Goal: Task Accomplishment & Management: Complete application form

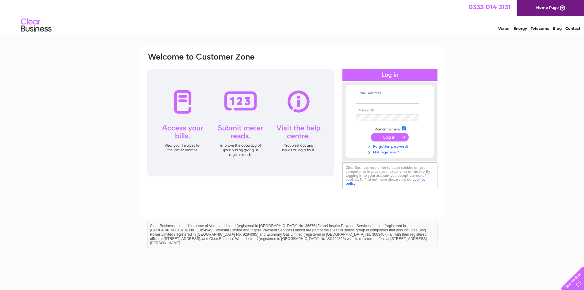
click at [366, 101] on input "text" at bounding box center [387, 100] width 63 height 7
type input "[PERSON_NAME][EMAIL_ADDRESS][PERSON_NAME][DOMAIN_NAME]"
click at [393, 113] on td at bounding box center [390, 118] width 71 height 10
click at [371, 133] on input "submit" at bounding box center [390, 137] width 38 height 9
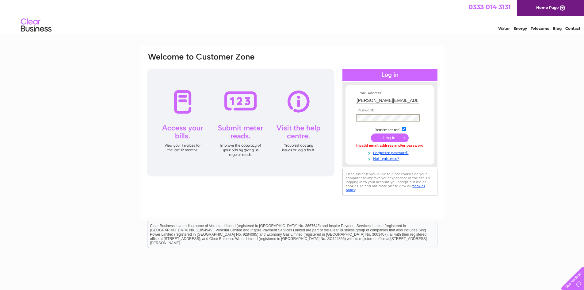
click at [371, 133] on input "submit" at bounding box center [390, 137] width 38 height 9
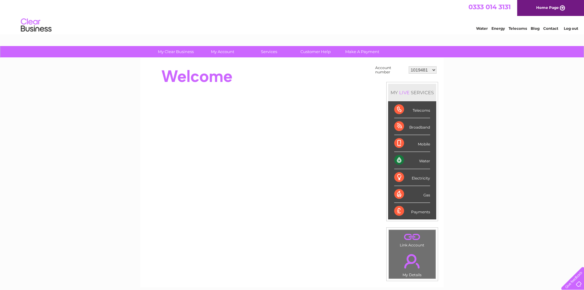
click at [430, 69] on select "1019481 1148175 30302027" at bounding box center [423, 69] width 28 height 7
click at [409, 66] on select "1019481 1148175 30302027" at bounding box center [423, 69] width 28 height 7
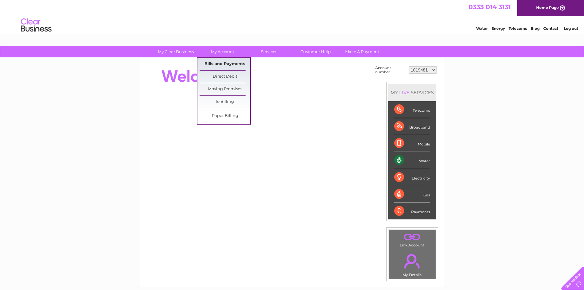
click at [222, 63] on link "Bills and Payments" at bounding box center [225, 64] width 51 height 12
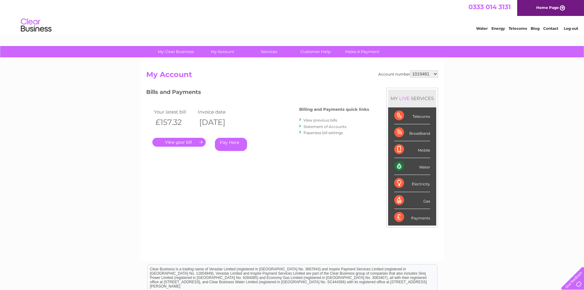
click at [188, 142] on link "." at bounding box center [178, 142] width 53 height 9
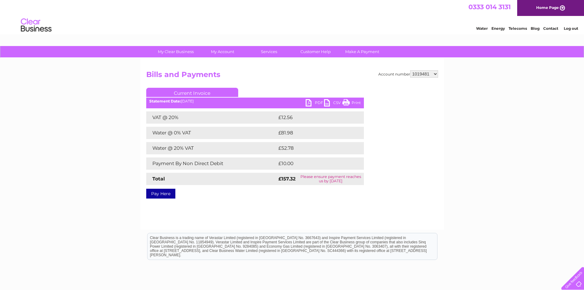
click at [310, 102] on link "PDF" at bounding box center [315, 103] width 18 height 9
click at [433, 76] on select "1019481 1148175 30302027" at bounding box center [424, 73] width 28 height 7
select select "1148175"
click at [410, 70] on select "1019481 1148175 30302027" at bounding box center [424, 73] width 28 height 7
click at [407, 85] on div "Account number 1019481 1148175 30302027 Bills and Payments Current Invoice PDF …" at bounding box center [292, 133] width 292 height 126
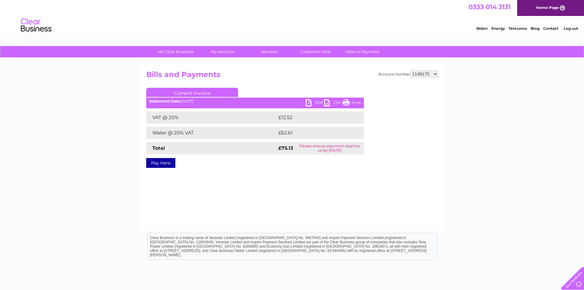
click at [317, 100] on link "PDF" at bounding box center [315, 103] width 18 height 9
click at [414, 76] on select "1019481 1148175 30302027" at bounding box center [424, 73] width 28 height 7
select select "30302027"
click at [410, 70] on select "1019481 1148175 30302027" at bounding box center [424, 73] width 28 height 7
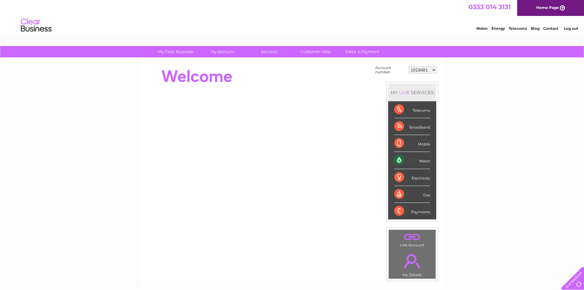
click at [432, 71] on select "1019481 1148175 30302027" at bounding box center [423, 69] width 28 height 7
select select "30302027"
click at [409, 66] on select "1019481 1148175 30302027" at bounding box center [423, 69] width 28 height 7
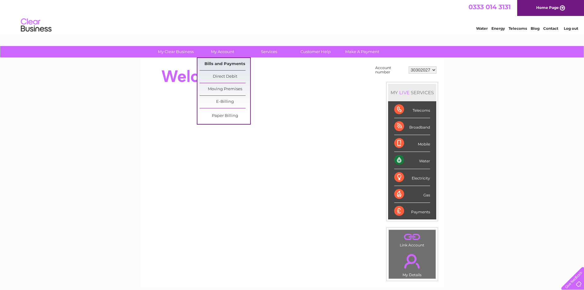
click at [225, 63] on link "Bills and Payments" at bounding box center [225, 64] width 51 height 12
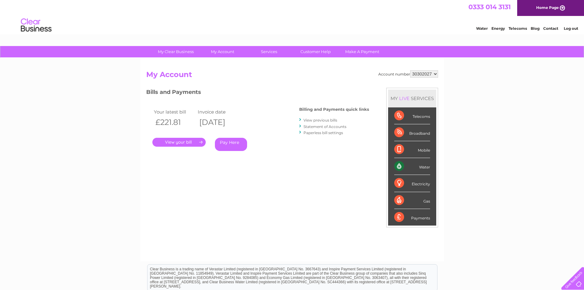
click at [173, 142] on link "." at bounding box center [178, 142] width 53 height 9
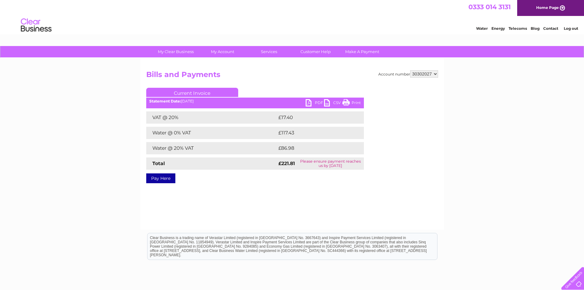
click at [308, 104] on link "PDF" at bounding box center [315, 103] width 18 height 9
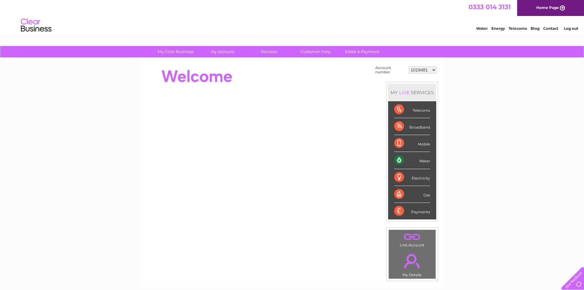
click at [568, 26] on link "Log out" at bounding box center [571, 28] width 14 height 5
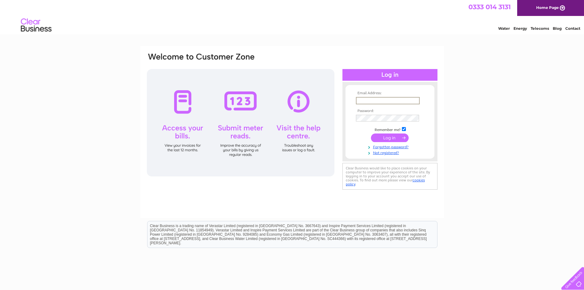
click at [398, 103] on input "text" at bounding box center [388, 100] width 64 height 7
type input "harris.grant@saltirebusinessparks.co.uk"
click at [371, 133] on input "submit" at bounding box center [390, 137] width 38 height 9
click at [384, 134] on input "submit" at bounding box center [390, 137] width 38 height 9
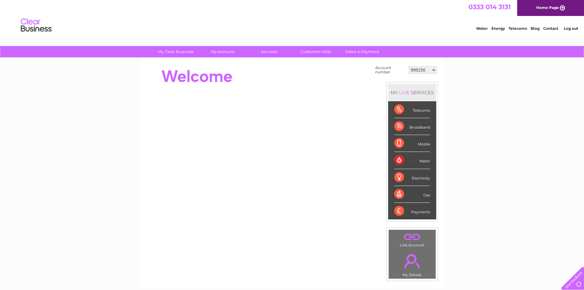
click at [431, 69] on select "998156 1093606 1093609 1093610 1118607 1118611 1118612 1118613 1118614 1118615 …" at bounding box center [423, 69] width 28 height 7
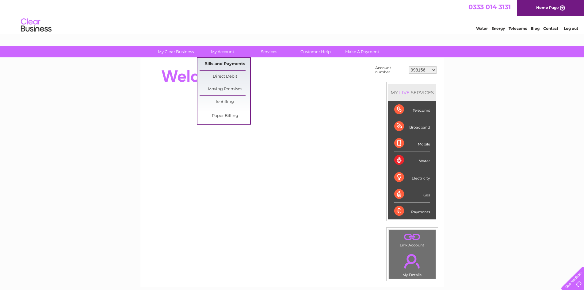
click at [227, 61] on link "Bills and Payments" at bounding box center [225, 64] width 51 height 12
click at [224, 63] on link "Bills and Payments" at bounding box center [225, 64] width 51 height 12
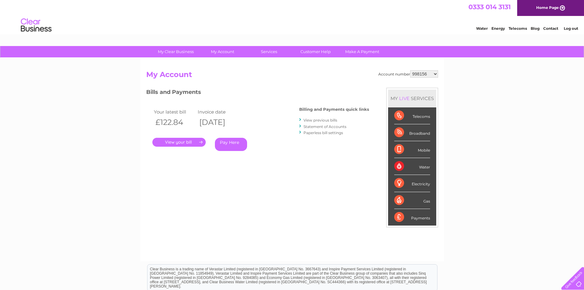
click at [417, 79] on h2 "My Account" at bounding box center [292, 76] width 292 height 12
click at [420, 71] on select "998156 1093606 1093609 1093610 1118607 1118611 1118612 1118613 1118614 1118615 …" at bounding box center [424, 73] width 28 height 7
select select "1093606"
click at [411, 70] on select "998156 1093606 1093609 1093610 1118607 1118611 1118612 1118613 1118614 1118615 …" at bounding box center [424, 73] width 28 height 7
click at [424, 80] on h2 "My Account" at bounding box center [292, 76] width 292 height 12
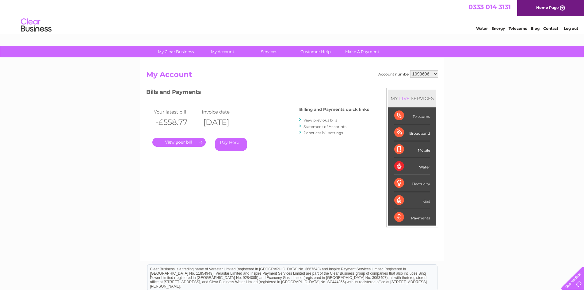
click at [425, 75] on select "998156 1093606 1093609 1093610 1118607 1118611 1118612 1118613 1118614 1118615 …" at bounding box center [424, 73] width 28 height 7
select select "1093609"
click at [411, 70] on select "998156 1093606 1093609 1093610 1118607 1118611 1118612 1118613 1118614 1118615 …" at bounding box center [424, 73] width 28 height 7
drag, startPoint x: 0, startPoint y: 0, endPoint x: 423, endPoint y: 75, distance: 429.3
click at [423, 75] on select "998156 1093606 1093609 1093610 1118607 1118611 1118612 1118613 1118614 1118615 …" at bounding box center [424, 73] width 28 height 7
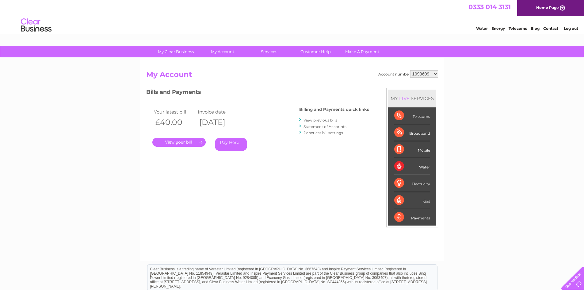
select select "1093610"
click at [411, 70] on select "998156 1093606 1093609 1093610 1118607 1118611 1118612 1118613 1118614 1118615 …" at bounding box center [424, 73] width 28 height 7
drag, startPoint x: 0, startPoint y: 0, endPoint x: 423, endPoint y: 75, distance: 429.5
click at [423, 75] on select "998156 1093606 1093609 1093610 1118607 1118611 1118612 1118613 1118614 1118615 …" at bounding box center [424, 73] width 28 height 7
select select "1118607"
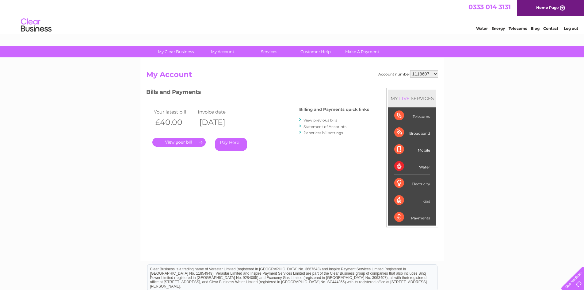
click at [411, 70] on select "998156 1093606 1093609 1093610 1118607 1118611 1118612 1118613 1118614 1118615 …" at bounding box center [424, 73] width 28 height 7
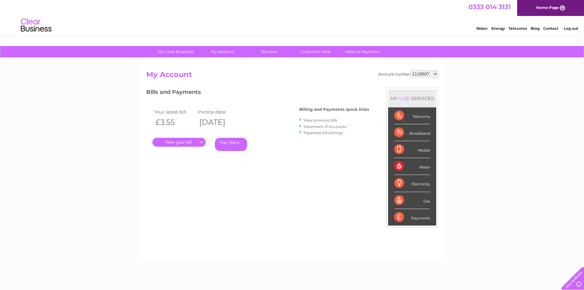
drag, startPoint x: 0, startPoint y: 0, endPoint x: 429, endPoint y: 75, distance: 435.8
click at [429, 75] on select "998156 1093606 1093609 1093610 1118607 1118611 1118612 1118613 1118614 1118615 …" at bounding box center [424, 73] width 28 height 7
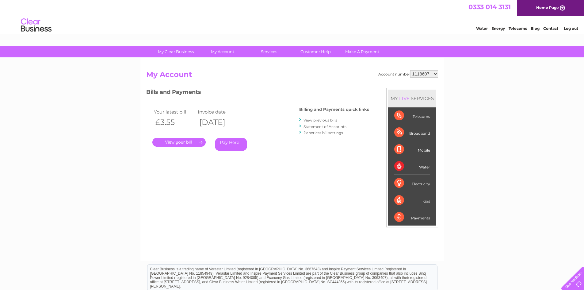
select select "1118611"
click at [411, 70] on select "998156 1093606 1093609 1093610 1118607 1118611 1118612 1118613 1118614 1118615 …" at bounding box center [424, 73] width 28 height 7
drag, startPoint x: 0, startPoint y: 0, endPoint x: 426, endPoint y: 76, distance: 432.5
click at [426, 76] on select "998156 1093606 1093609 1093610 1118607 1118611 1118612 1118613 1118614 1118615 …" at bounding box center [424, 73] width 28 height 7
select select "1118612"
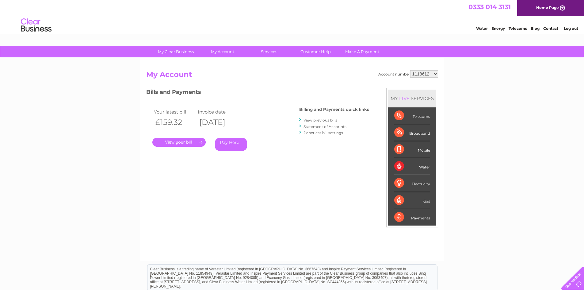
click at [411, 70] on select "998156 1093606 1093609 1093610 1118607 1118611 1118612 1118613 1118614 1118615 …" at bounding box center [424, 73] width 28 height 7
click at [426, 77] on select "998156 1093606 1093609 1093610 1118607 1118611 1118612 1118613 1118614 1118615 …" at bounding box center [424, 73] width 28 height 7
select select "1118614"
click at [411, 70] on select "998156 1093606 1093609 1093610 1118607 1118611 1118612 1118613 1118614 1118615 …" at bounding box center [424, 73] width 28 height 7
drag, startPoint x: 0, startPoint y: 0, endPoint x: 421, endPoint y: 74, distance: 427.3
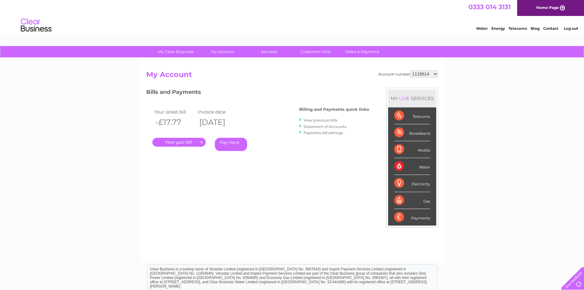
click at [421, 74] on select "998156 1093606 1093609 1093610 1118607 1118611 1118612 1118613 1118614 1118615 …" at bounding box center [424, 73] width 28 height 7
select select "1118613"
click at [411, 70] on select "998156 1093606 1093609 1093610 1118607 1118611 1118612 1118613 1118614 1118615 …" at bounding box center [424, 73] width 28 height 7
drag, startPoint x: 0, startPoint y: 0, endPoint x: 420, endPoint y: 74, distance: 426.1
click at [420, 74] on select "998156 1093606 1093609 1093610 1118607 1118611 1118612 1118613 1118614 1118615 …" at bounding box center [424, 73] width 28 height 7
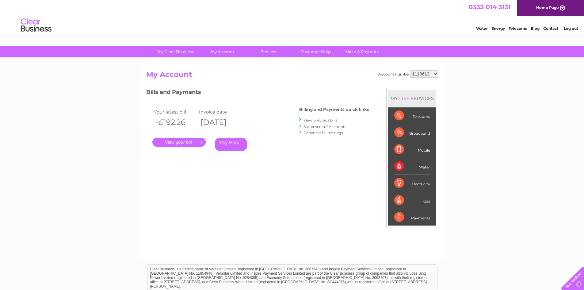
select select "1118615"
click at [411, 70] on select "998156 1093606 1093609 1093610 1118607 1118611 1118612 1118613 1118614 1118615 …" at bounding box center [424, 73] width 28 height 7
click at [419, 72] on select "998156 1093606 1093609 1093610 1118607 1118611 1118612 1118613 1118614 1118615 …" at bounding box center [424, 73] width 28 height 7
select select "1118617"
click at [411, 70] on select "998156 1093606 1093609 1093610 1118607 1118611 1118612 1118613 1118614 1118615 …" at bounding box center [424, 73] width 28 height 7
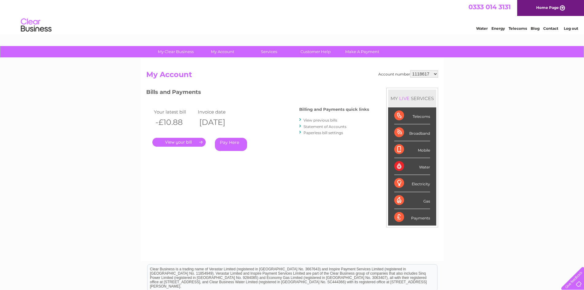
drag, startPoint x: 0, startPoint y: 0, endPoint x: 417, endPoint y: 74, distance: 423.0
click at [417, 74] on select "998156 1093606 1093609 1093610 1118607 1118611 1118612 1118613 1118614 1118615 …" at bounding box center [424, 73] width 28 height 7
select select "1145485"
click at [411, 70] on select "998156 1093606 1093609 1093610 1118607 1118611 1118612 1118613 1118614 1118615 …" at bounding box center [424, 73] width 28 height 7
click at [193, 140] on link "." at bounding box center [178, 142] width 53 height 9
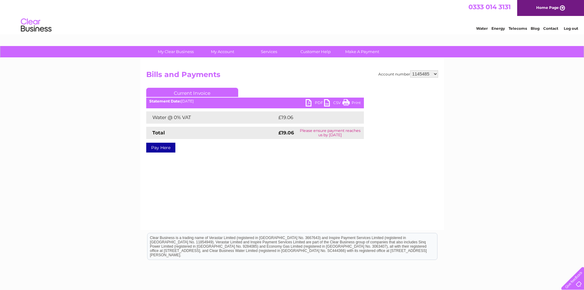
click at [311, 103] on link "PDF" at bounding box center [315, 103] width 18 height 9
click at [414, 76] on select "998156 1093606 1093609 1093610 1118607 1118611 1118612 1118613 1118614 1118615 …" at bounding box center [424, 73] width 28 height 7
select select "30286117"
click at [411, 70] on select "998156 1093606 1093609 1093610 1118607 1118611 1118612 1118613 1118614 1118615 …" at bounding box center [424, 73] width 28 height 7
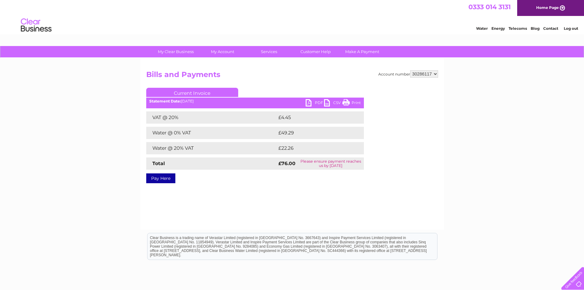
click at [309, 103] on link "PDF" at bounding box center [315, 103] width 18 height 9
click at [414, 75] on select "998156 1093606 1093609 1093610 1118607 1118611 1118612 1118613 1118614 1118615 …" at bounding box center [424, 73] width 28 height 7
drag, startPoint x: 390, startPoint y: 257, endPoint x: 381, endPoint y: 248, distance: 11.9
click at [390, 257] on html "Clear Business is a trading name of Verastar Limited (registered in [GEOGRAPHIC…" at bounding box center [292, 249] width 584 height 39
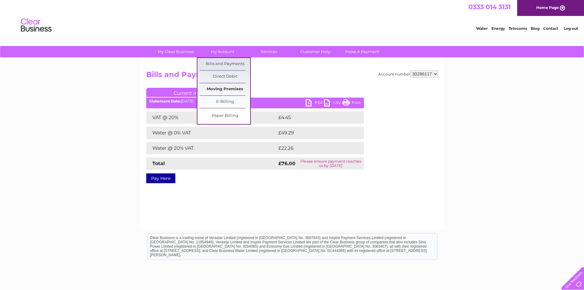
click at [225, 85] on link "Moving Premises" at bounding box center [225, 89] width 51 height 12
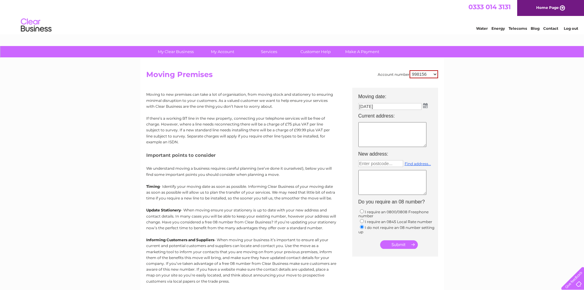
click at [426, 108] on img at bounding box center [425, 105] width 5 height 5
click at [425, 108] on img at bounding box center [426, 105] width 5 height 5
click at [433, 75] on select "998156 1093606 1093609 1093610 1118607 1118611 1118612 1118613 1118614 1118615 …" at bounding box center [424, 74] width 29 height 8
select select "30286117"
click at [410, 70] on select "998156 1093606 1093609 1093610 1118607 1118611 1118612 1118613 1118614 1118615 …" at bounding box center [424, 74] width 29 height 8
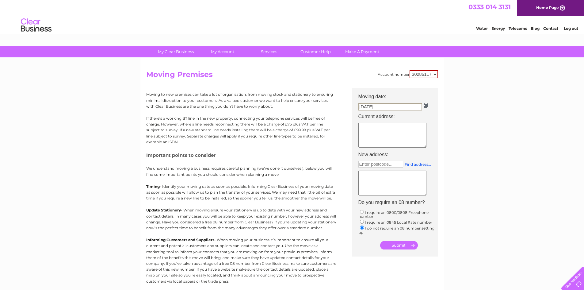
click at [421, 106] on input "[DATE]" at bounding box center [391, 106] width 64 height 7
click at [426, 104] on img at bounding box center [425, 105] width 5 height 5
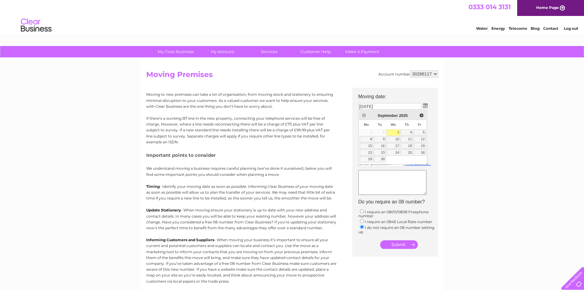
click at [369, 131] on table "Su Mo Tu We Th Fr Sa 1 2 3 4 5 6 7 8 9 10 11 12 13 14 15 16 17 18 19 20 21 22 2…" at bounding box center [392, 141] width 67 height 43
click at [380, 102] on td "[DATE]" at bounding box center [398, 107] width 86 height 10
